Goal: Find contact information: Find contact information

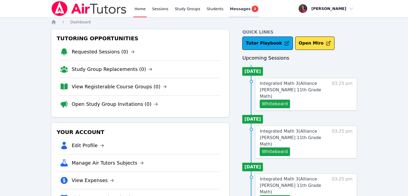
click at [210, 8] on span "Messages" at bounding box center [240, 8] width 21 height 5
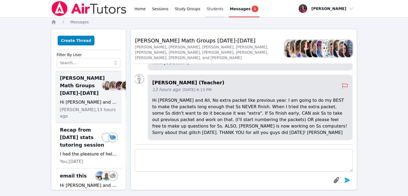
click at [208, 9] on link "Students" at bounding box center [214, 8] width 19 height 17
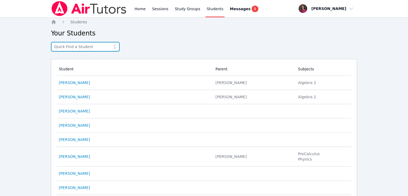
click at [66, 50] on input "text" at bounding box center [85, 47] width 69 height 10
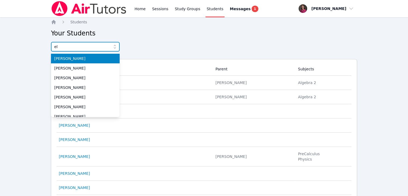
type input "e"
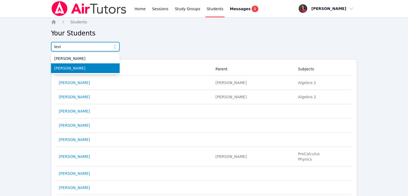
type input "levi"
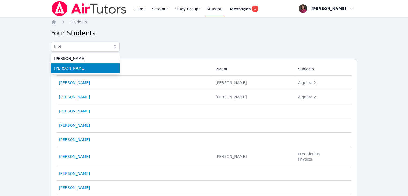
click at [76, 68] on span "[PERSON_NAME]" at bounding box center [85, 67] width 62 height 5
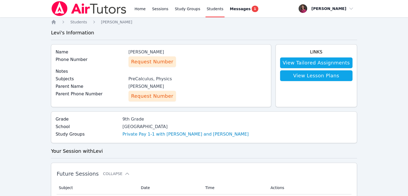
click at [141, 63] on span "Request Number" at bounding box center [152, 62] width 42 height 8
